Goal: Task Accomplishment & Management: Use online tool/utility

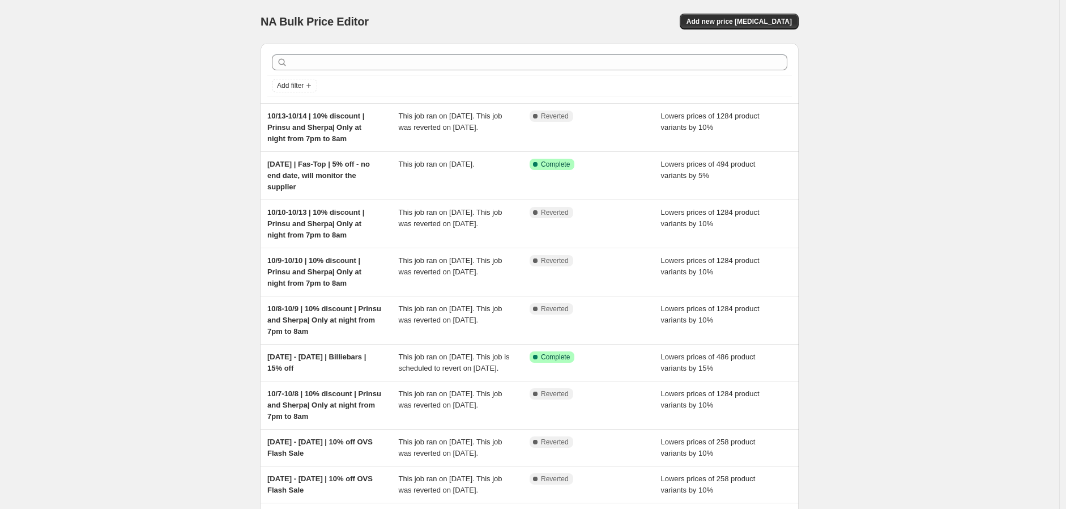
click at [181, 161] on div "NA Bulk Price Editor. This page is ready NA Bulk Price Editor Add new price [ME…" at bounding box center [529, 331] width 1059 height 663
click at [300, 83] on span "Add filter" at bounding box center [290, 85] width 27 height 9
click at [302, 105] on span "Job status" at bounding box center [297, 108] width 33 height 8
click at [318, 105] on span "Pending" at bounding box center [310, 109] width 27 height 8
click at [292, 105] on input "Pending" at bounding box center [287, 109] width 9 height 9
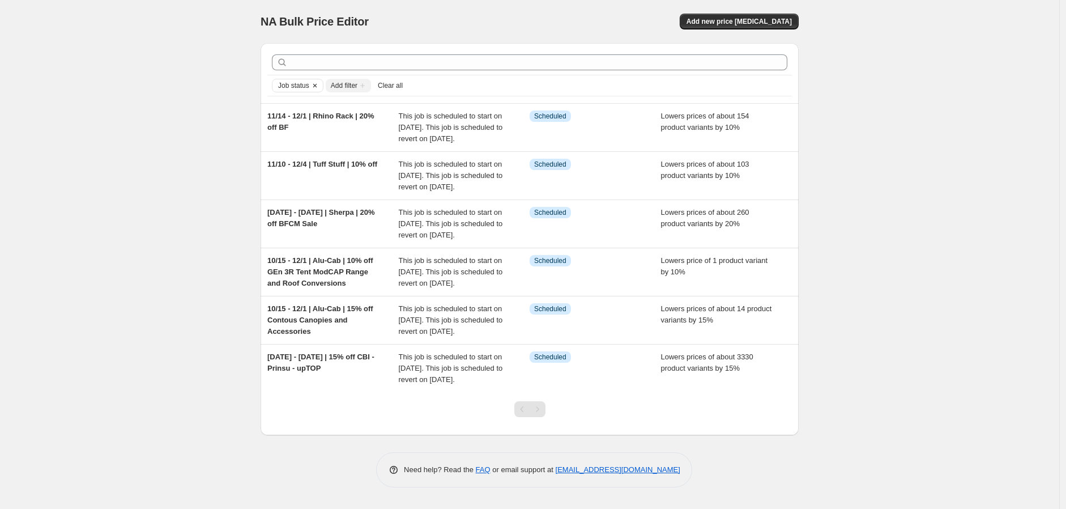
click at [319, 85] on icon "Clear" at bounding box center [314, 85] width 9 height 9
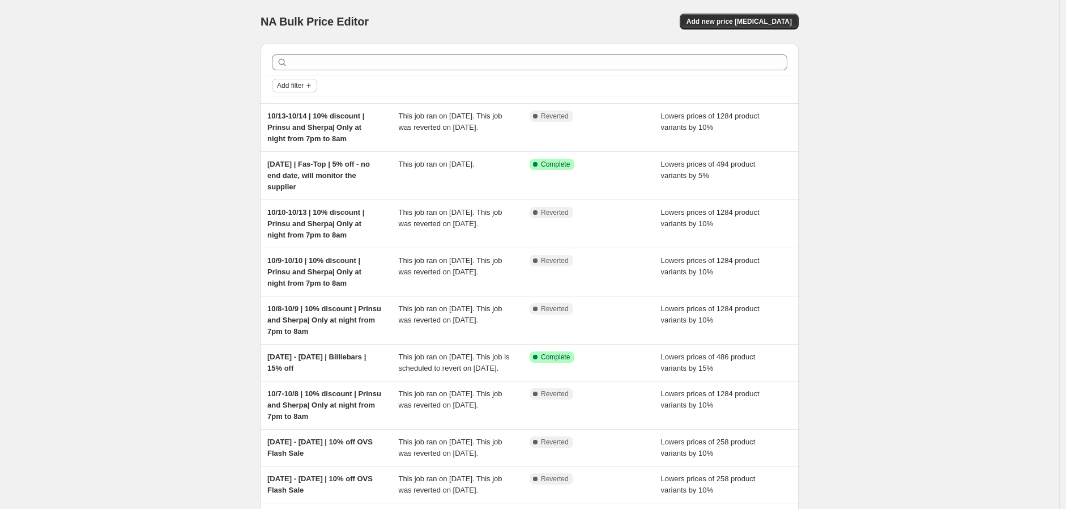
click at [310, 84] on icon "Add filter" at bounding box center [308, 85] width 9 height 9
click at [312, 101] on button "Job status" at bounding box center [298, 108] width 40 height 18
click at [326, 141] on span "In progress" at bounding box center [315, 141] width 37 height 8
click at [292, 141] on input "In progress" at bounding box center [287, 141] width 9 height 9
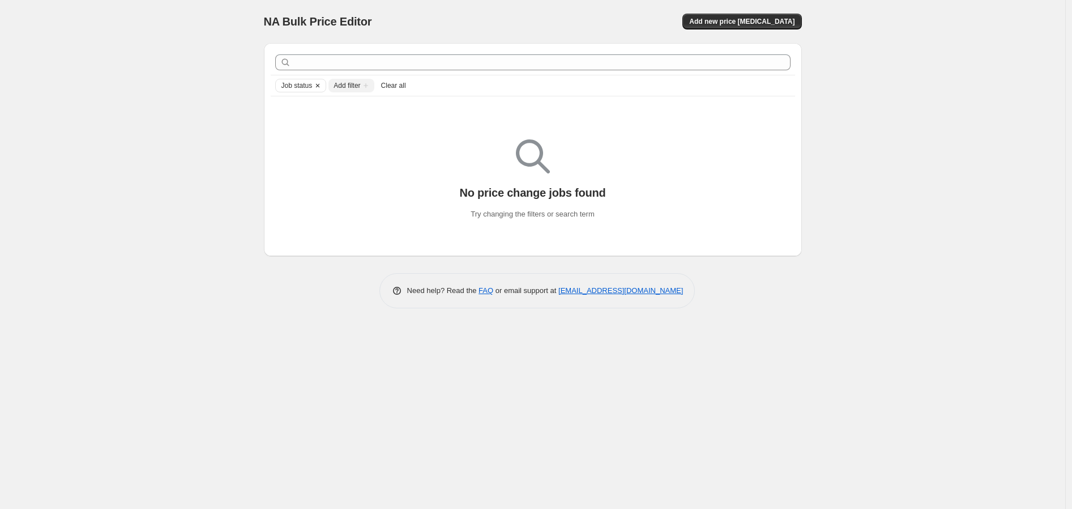
click at [322, 84] on icon "Clear" at bounding box center [317, 85] width 9 height 9
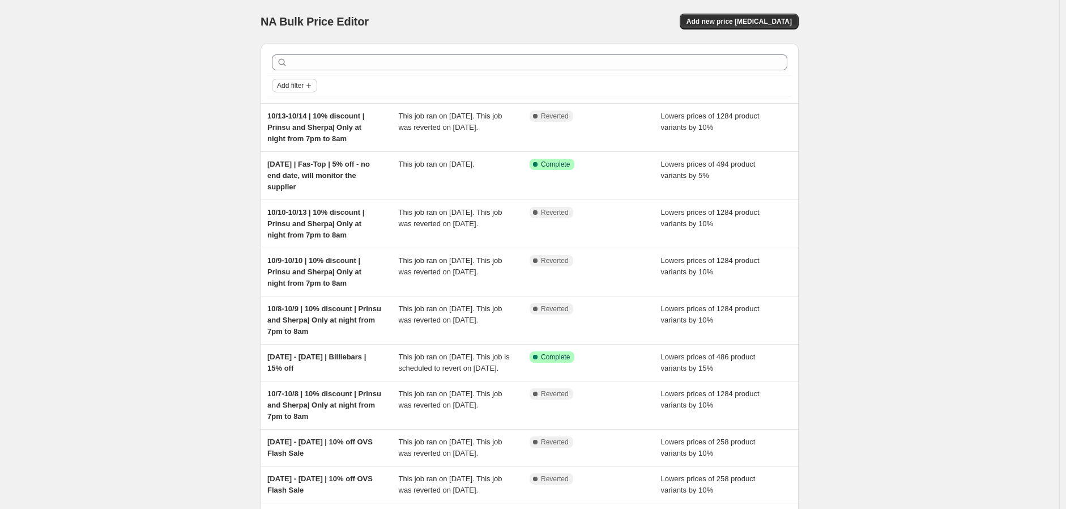
click at [304, 84] on span "Add filter" at bounding box center [290, 85] width 27 height 9
click at [308, 106] on span "Job status" at bounding box center [297, 108] width 33 height 8
click at [329, 154] on span "Complete" at bounding box center [313, 157] width 32 height 8
click at [292, 154] on input "Complete" at bounding box center [287, 157] width 9 height 9
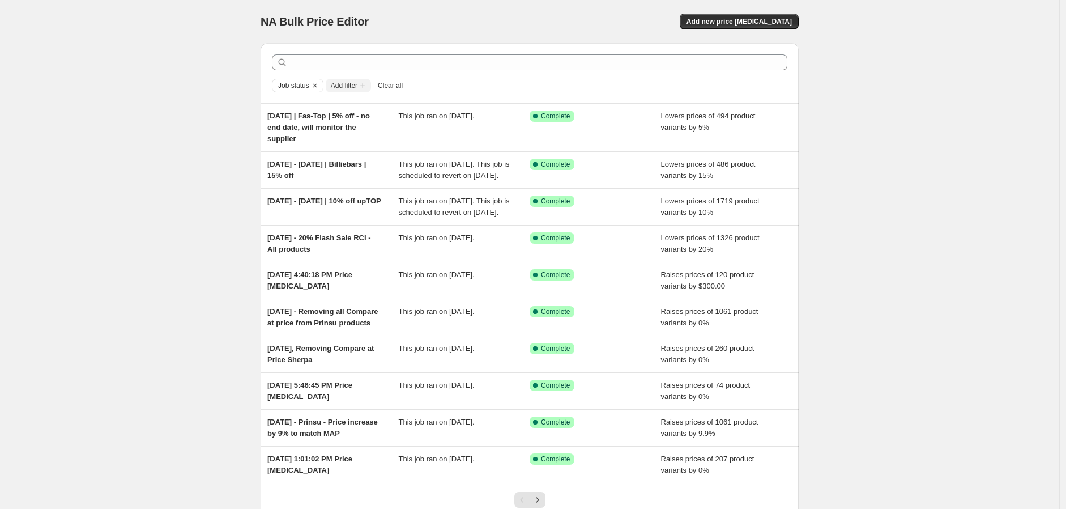
click at [246, 154] on div "NA Bulk Price Editor. This page is ready NA Bulk Price Editor Add new price [ME…" at bounding box center [529, 297] width 1059 height 595
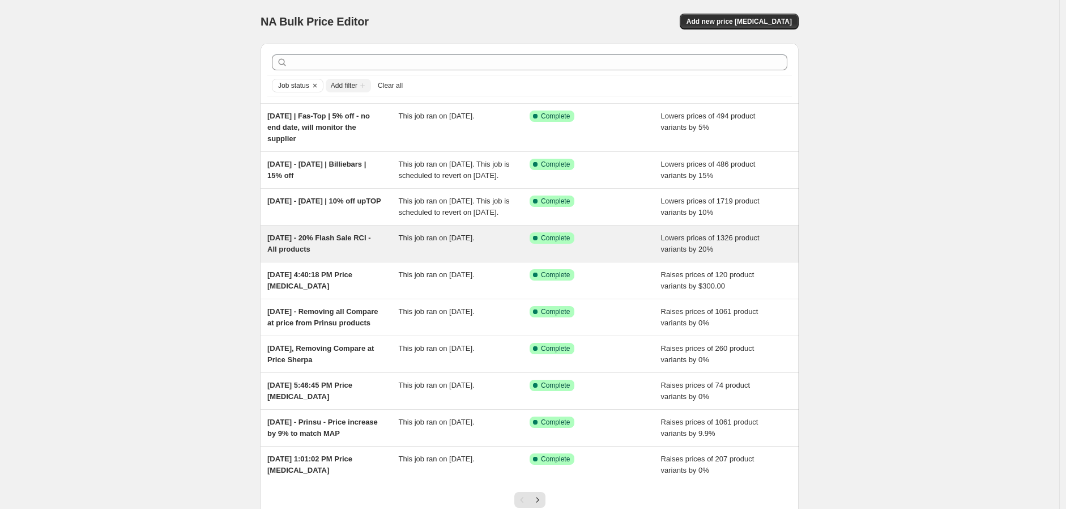
click at [332, 253] on span "[DATE] - 20% Flash Sale RCI - All products" at bounding box center [319, 243] width 104 height 20
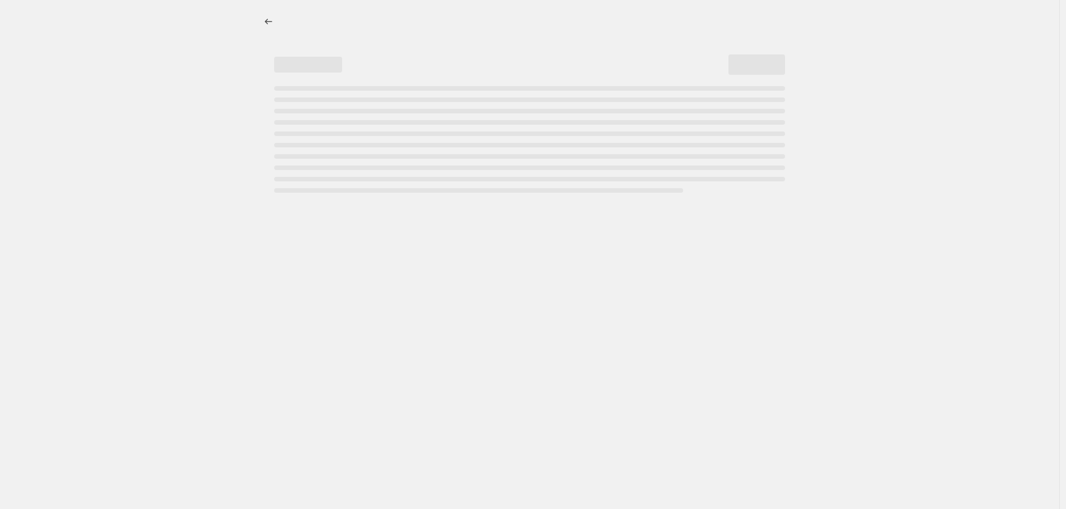
select select "percentage"
select select "vendor"
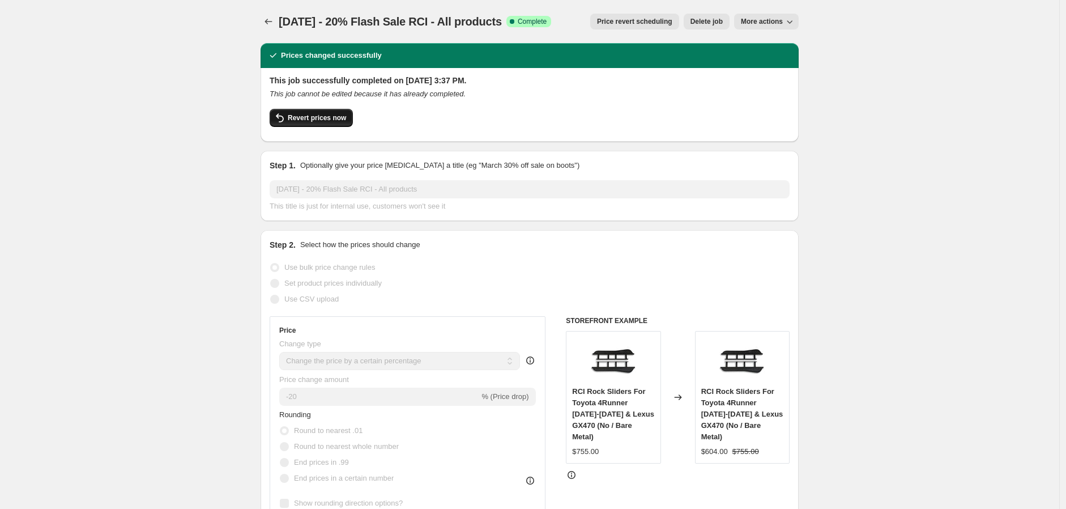
click at [336, 122] on button "Revert prices now" at bounding box center [311, 118] width 83 height 18
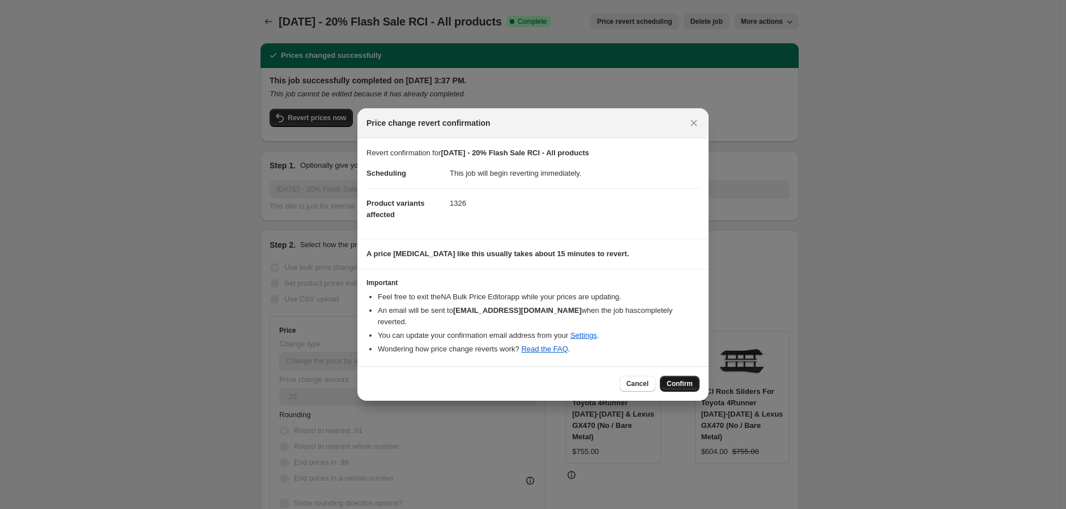
click at [686, 381] on span "Confirm" at bounding box center [680, 383] width 26 height 9
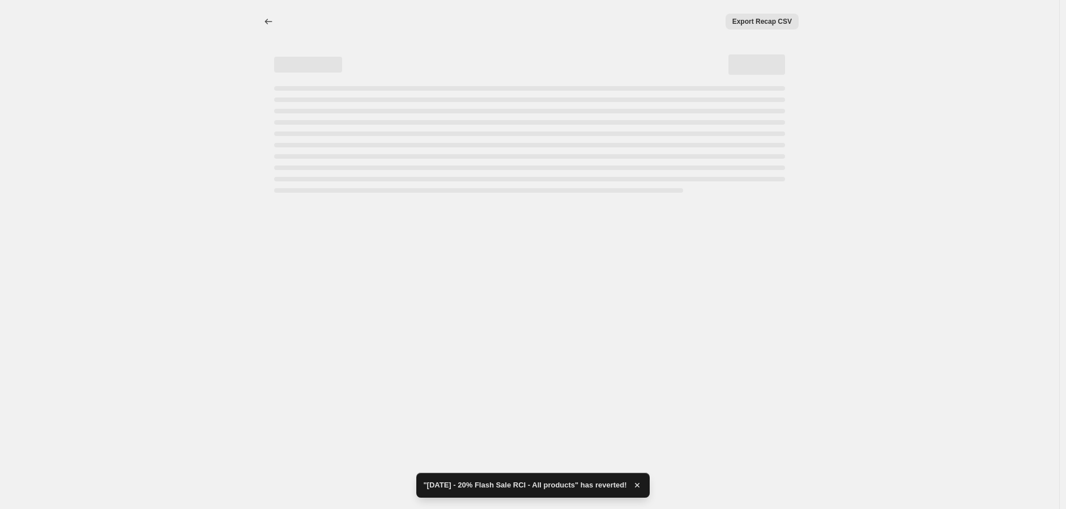
select select "percentage"
select select "vendor"
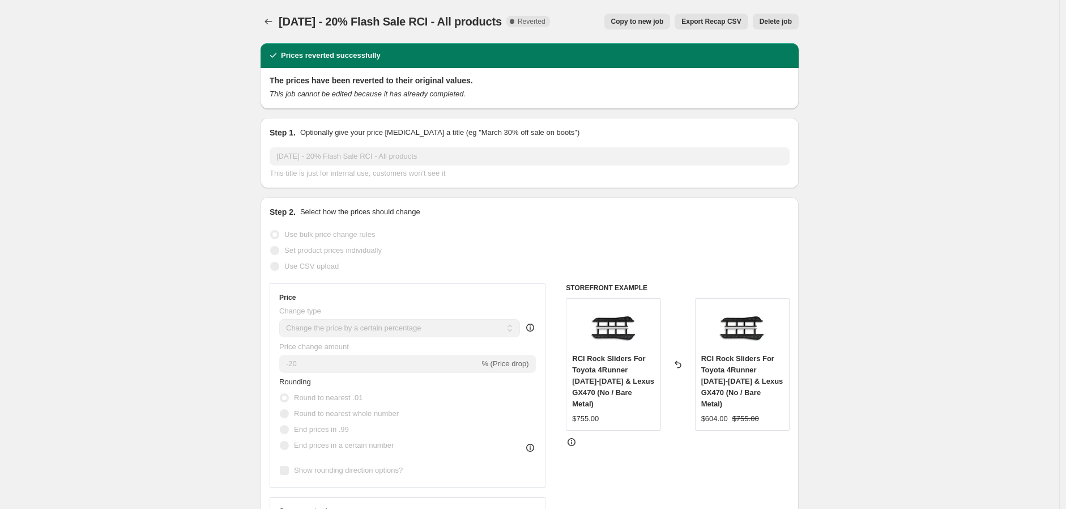
click at [271, 22] on icon "Price change jobs" at bounding box center [268, 21] width 11 height 11
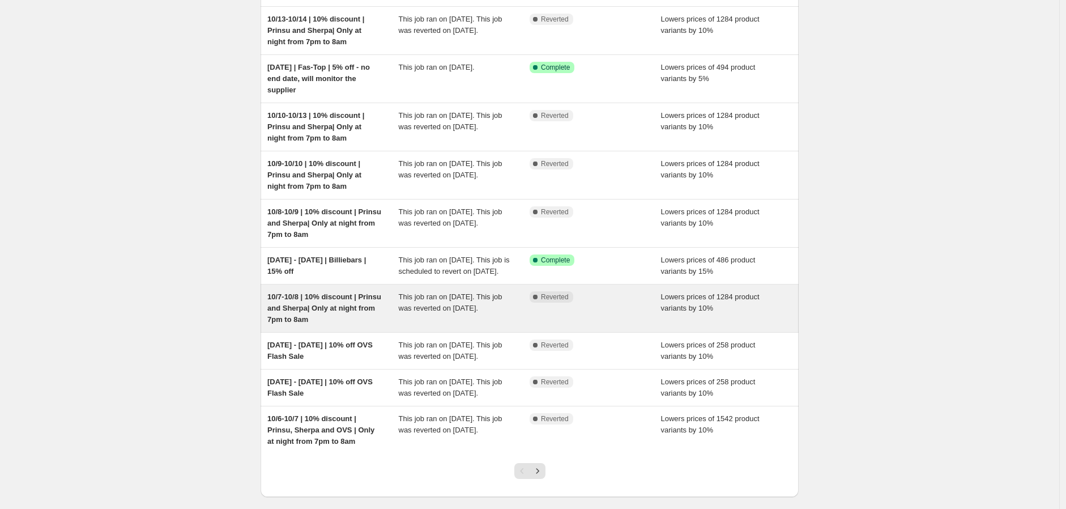
scroll to position [126, 0]
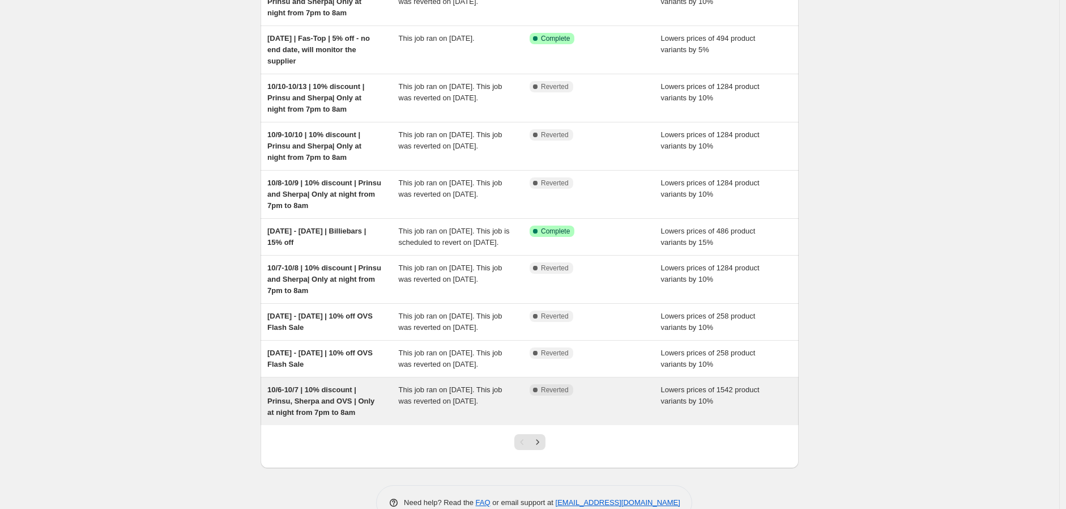
click at [351, 416] on span "10/6-10/7 | 10% discount | Prinsu, Sherpa and OVS | Only at night from 7pm to 8…" at bounding box center [320, 400] width 107 height 31
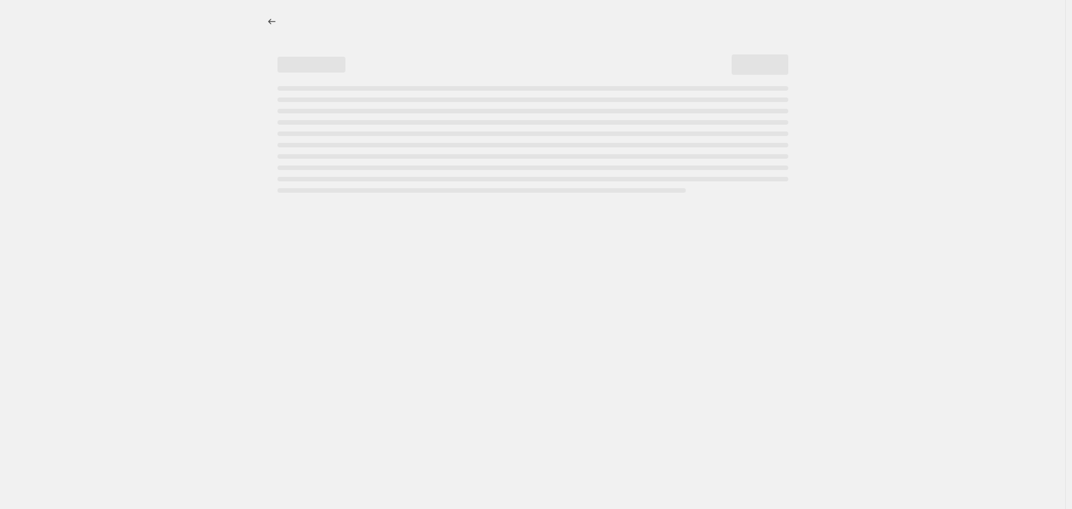
select select "percentage"
select select "vendor"
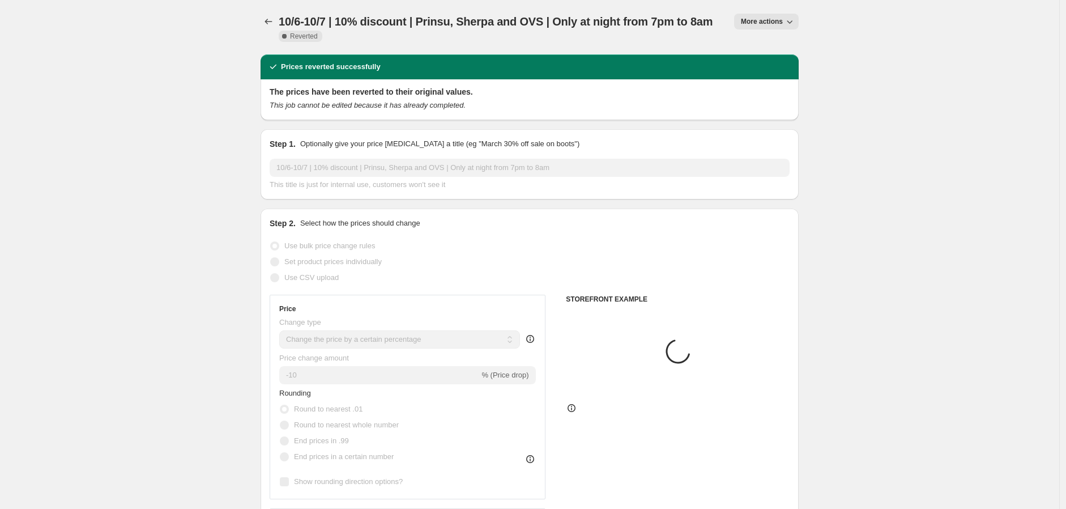
click at [773, 22] on span "More actions" at bounding box center [762, 21] width 42 height 9
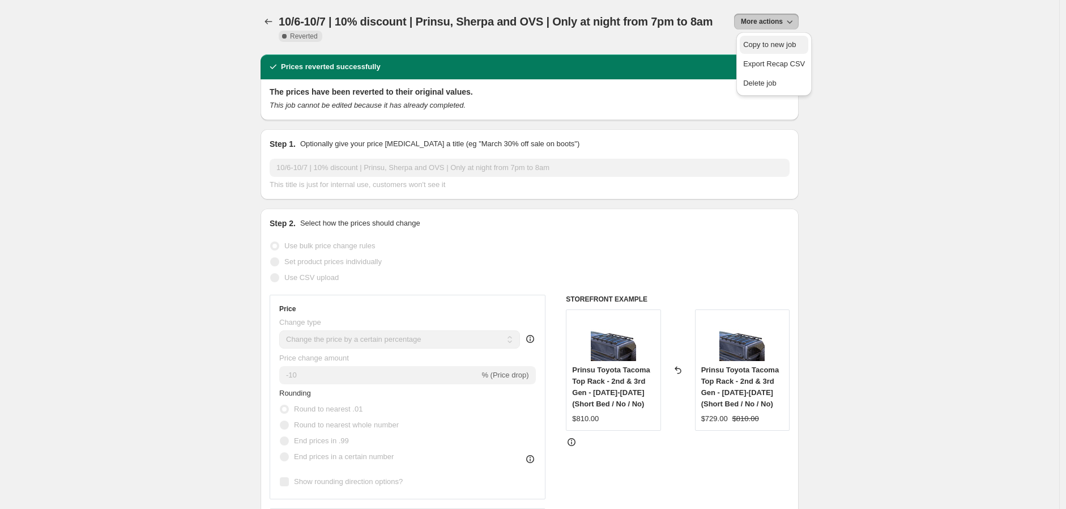
click at [777, 44] on span "Copy to new job" at bounding box center [769, 44] width 53 height 8
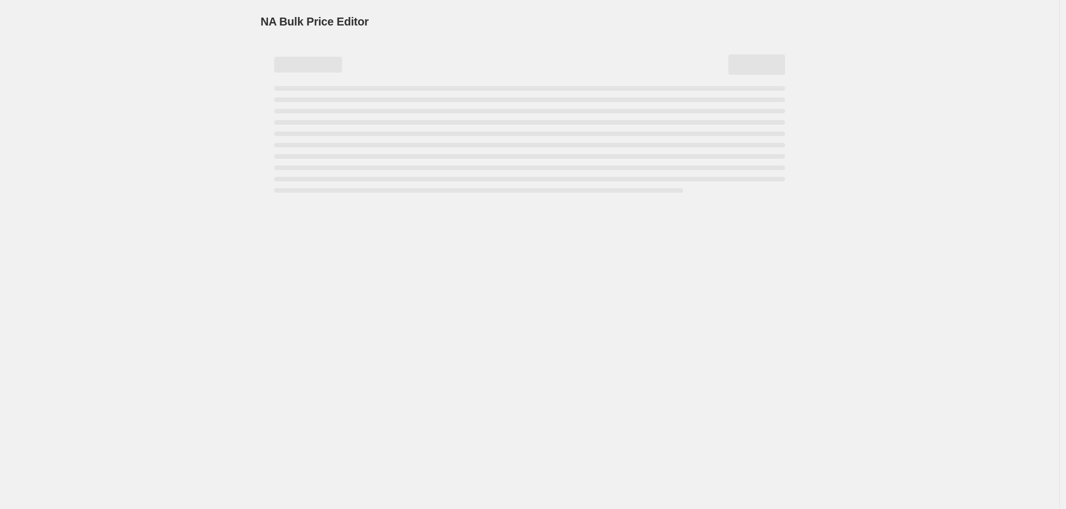
select select "percentage"
select select "vendor"
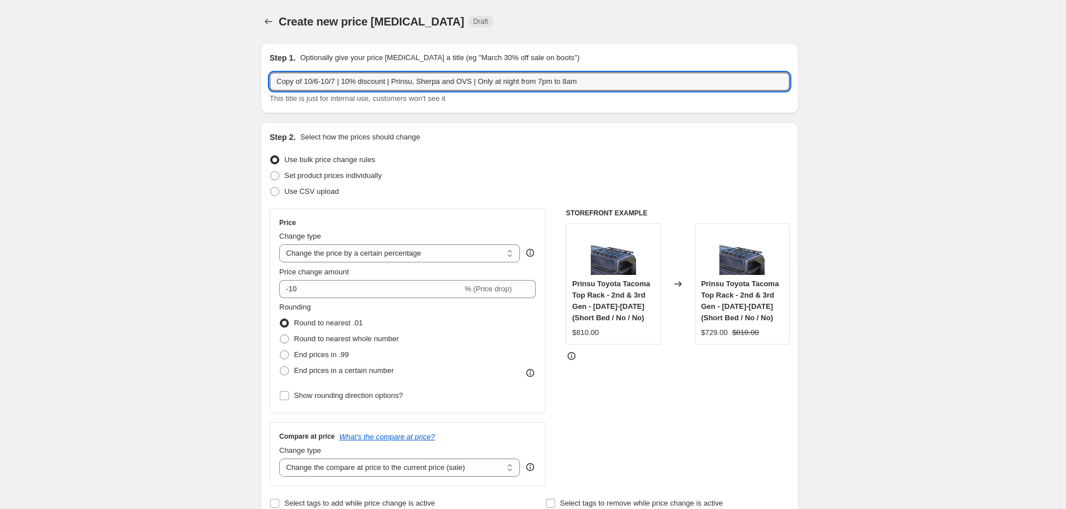
drag, startPoint x: 309, startPoint y: 82, endPoint x: 212, endPoint y: 79, distance: 96.3
click at [295, 83] on input "10/6-10/7 | 10% discount | Prinsu, Sherpa and OVS | Only at night from 7pm to 8…" at bounding box center [530, 81] width 520 height 18
type input "10/14-10/15 | 10% discount | Prinsu, Sherpa and OVS | Only at night from 7pm to…"
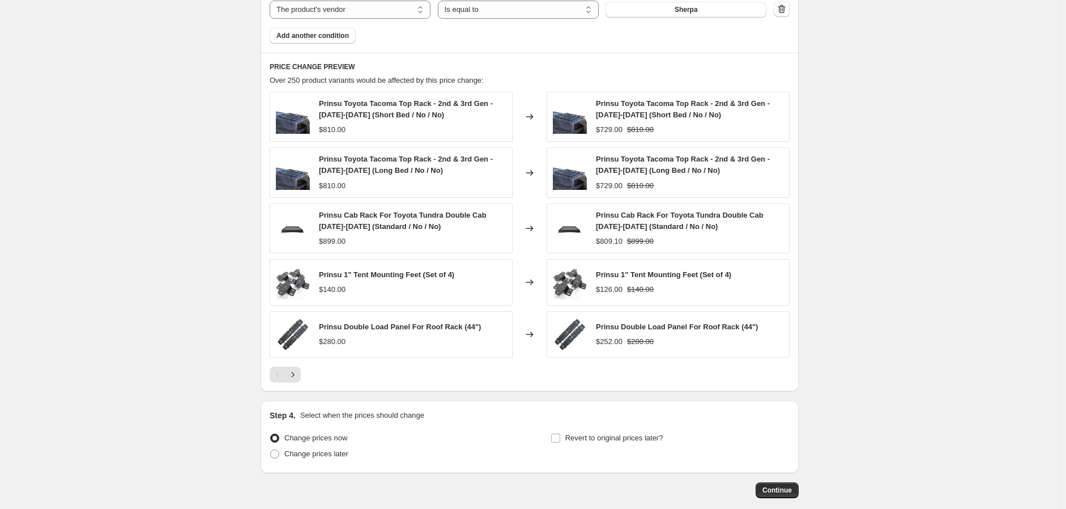
scroll to position [812, 0]
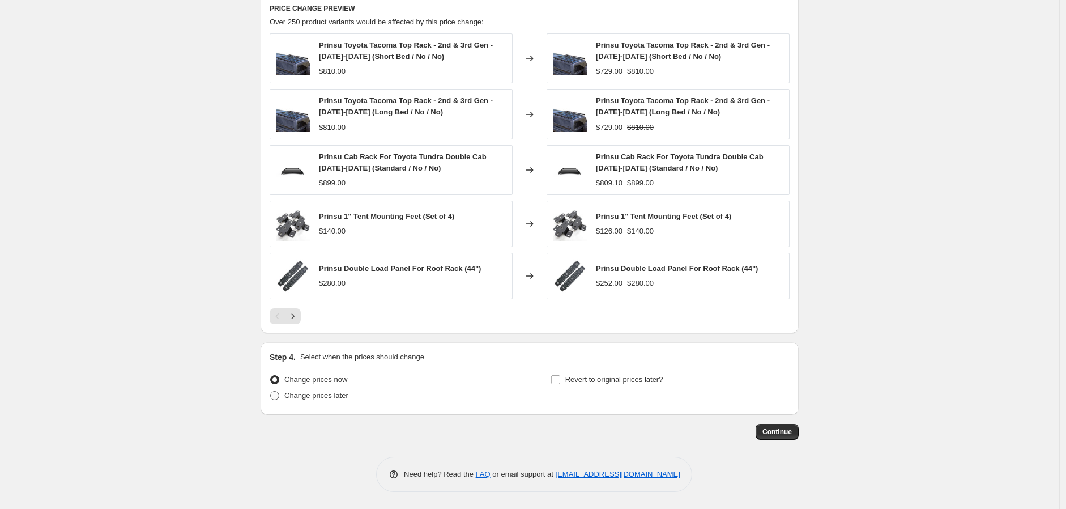
click at [348, 398] on span "Change prices later" at bounding box center [316, 395] width 64 height 8
click at [271, 391] on input "Change prices later" at bounding box center [270, 391] width 1 height 1
radio input "true"
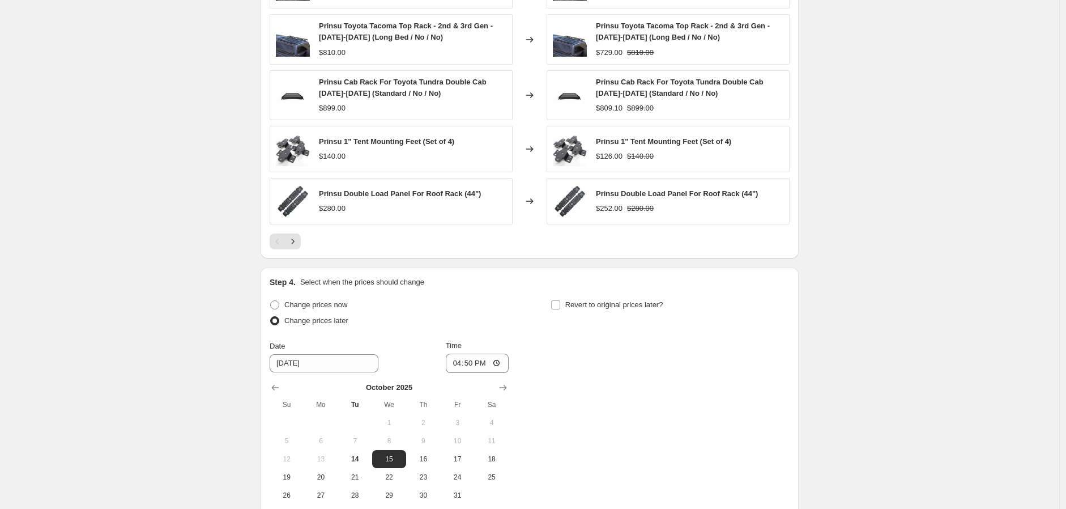
scroll to position [1000, 0]
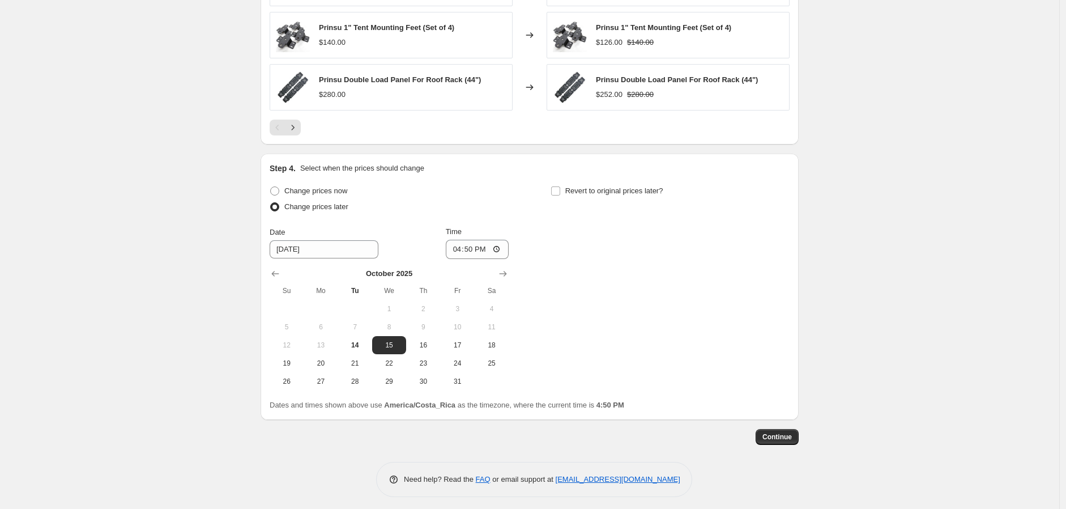
drag, startPoint x: 364, startPoint y: 341, endPoint x: 385, endPoint y: 317, distance: 31.7
click at [365, 341] on span "14" at bounding box center [355, 344] width 25 height 9
type input "[DATE]"
click at [460, 252] on input "16:50" at bounding box center [477, 249] width 63 height 19
type input "19:00"
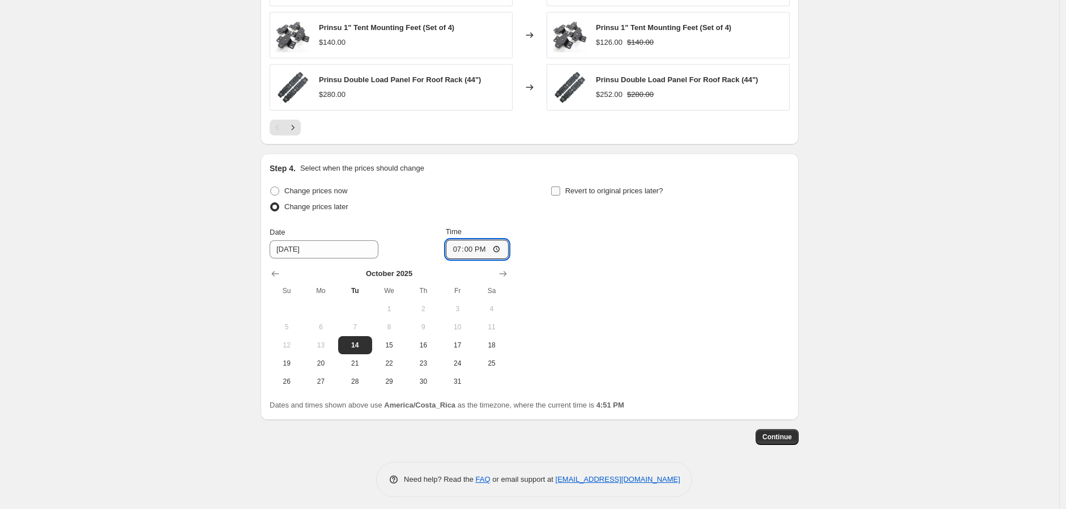
click at [604, 194] on span "Revert to original prices later?" at bounding box center [614, 190] width 98 height 8
click at [560, 194] on input "Revert to original prices later?" at bounding box center [555, 190] width 9 height 9
checkbox input "true"
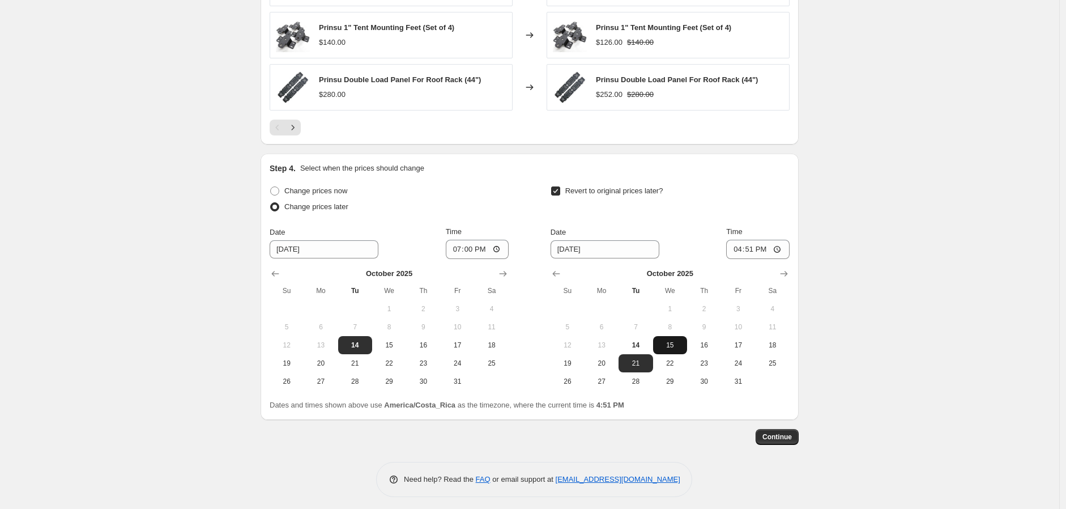
click at [669, 341] on span "15" at bounding box center [670, 344] width 25 height 9
type input "[DATE]"
click at [737, 248] on input "16:51" at bounding box center [757, 249] width 63 height 19
type input "08:00"
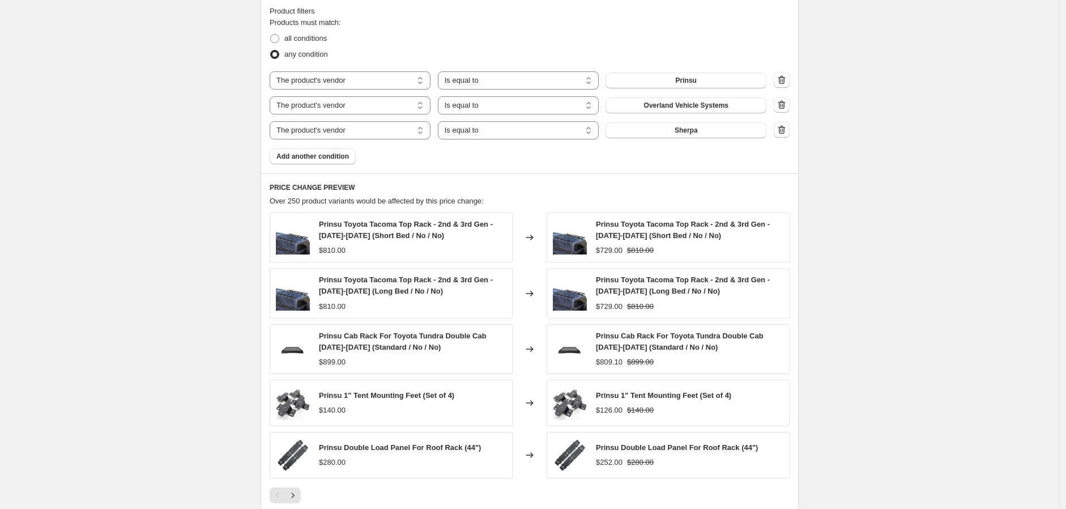
scroll to position [1005, 0]
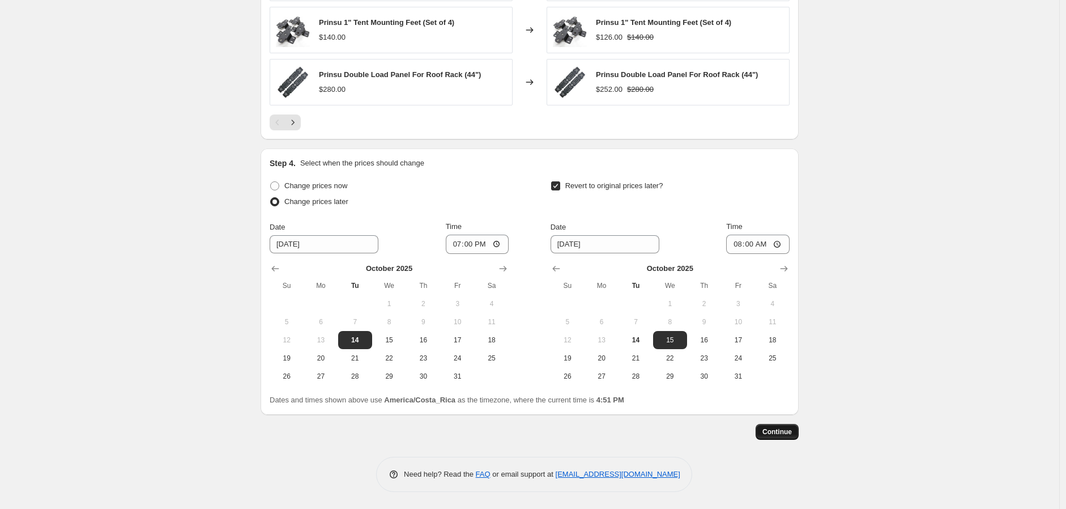
click at [786, 433] on span "Continue" at bounding box center [776, 431] width 29 height 9
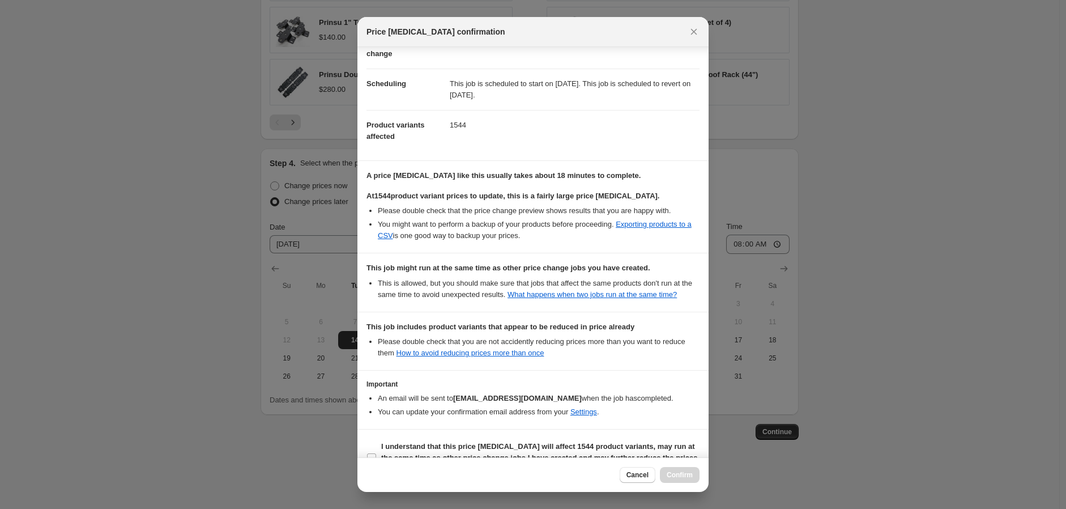
scroll to position [132, 0]
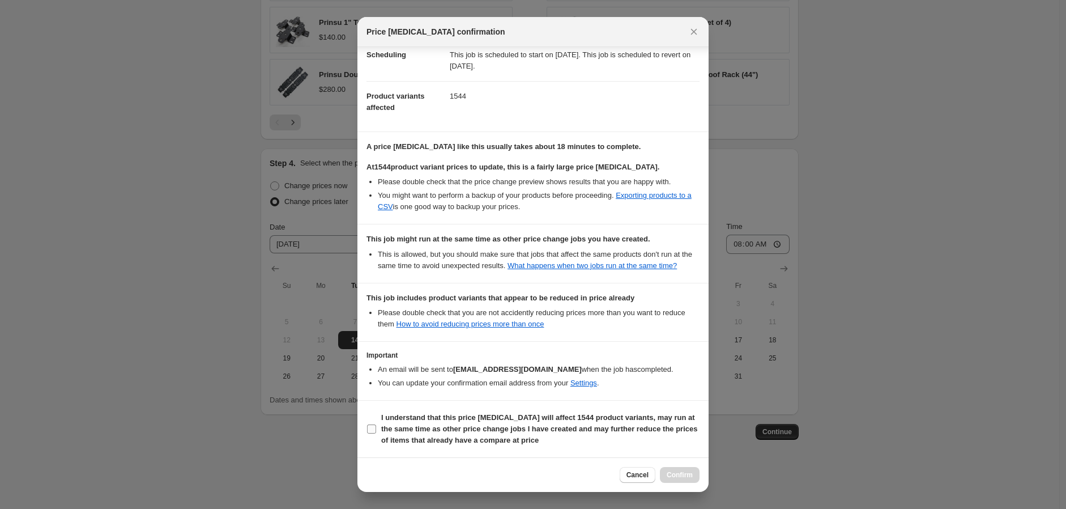
click at [371, 435] on label "I understand that this price [MEDICAL_DATA] will affect 1544 product variants, …" at bounding box center [532, 429] width 333 height 39
click at [371, 433] on input "I understand that this price [MEDICAL_DATA] will affect 1544 product variants, …" at bounding box center [371, 428] width 9 height 9
checkbox input "true"
click at [688, 479] on span "Confirm" at bounding box center [680, 474] width 26 height 9
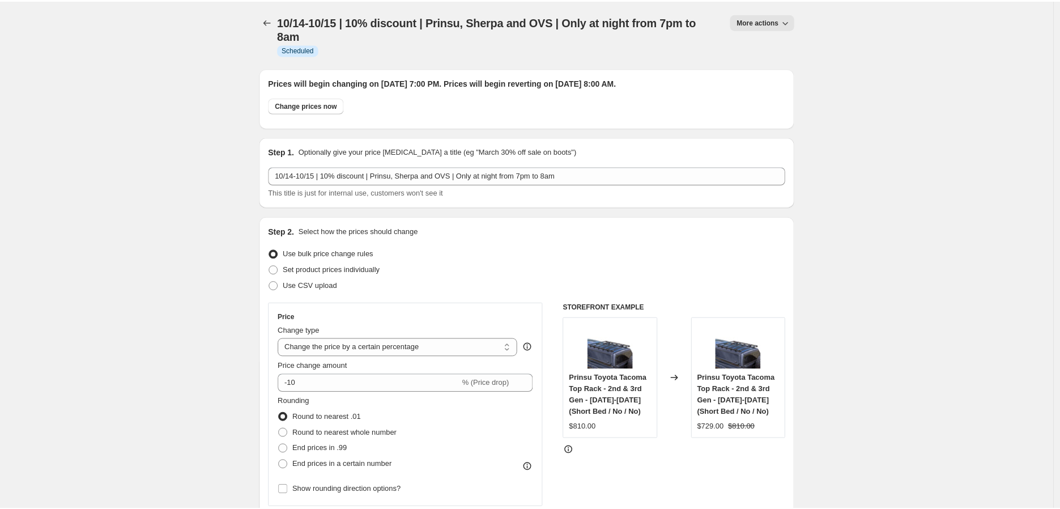
scroll to position [1031, 0]
